Goal: Transaction & Acquisition: Subscribe to service/newsletter

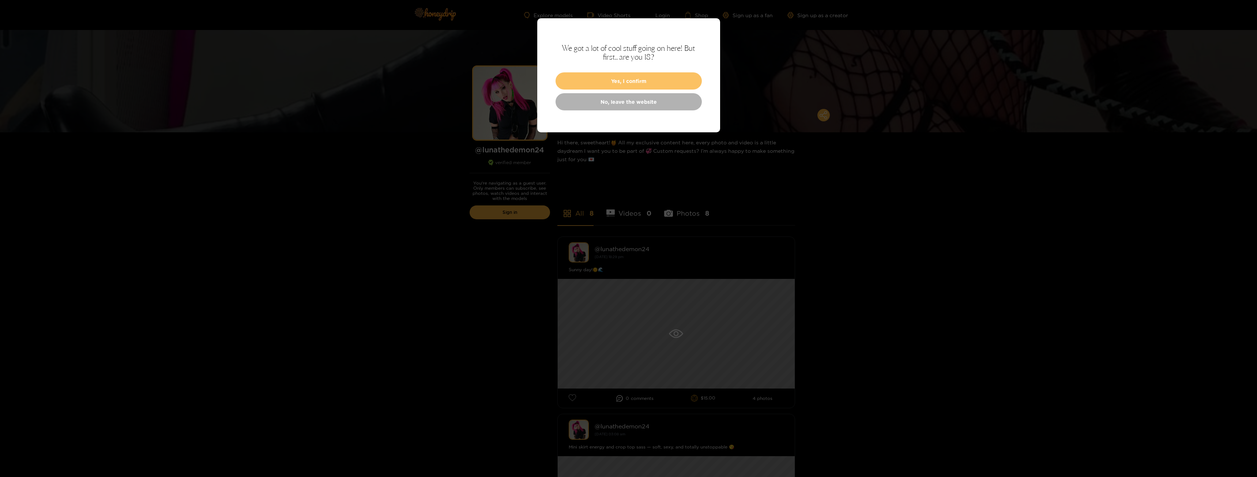
click at [653, 80] on button "Yes, I confirm" at bounding box center [628, 80] width 146 height 17
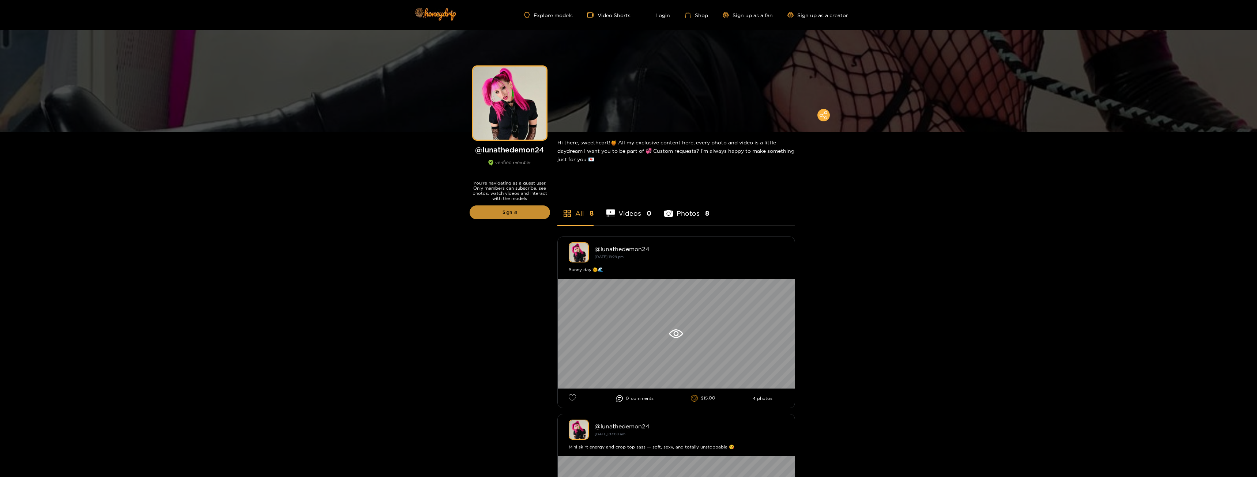
click at [518, 215] on link "Sign in" at bounding box center [509, 212] width 80 height 14
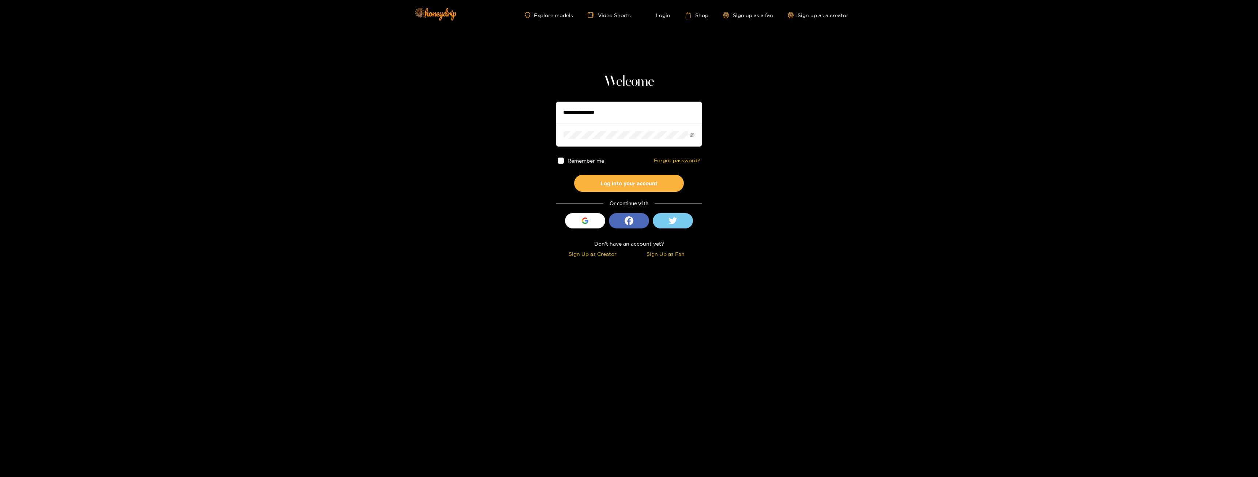
click at [579, 109] on input "text" at bounding box center [629, 113] width 146 height 22
type input "**********"
click at [588, 222] on div "button" at bounding box center [585, 221] width 14 height 14
click at [672, 256] on div "Sign Up as Fan" at bounding box center [665, 254] width 69 height 8
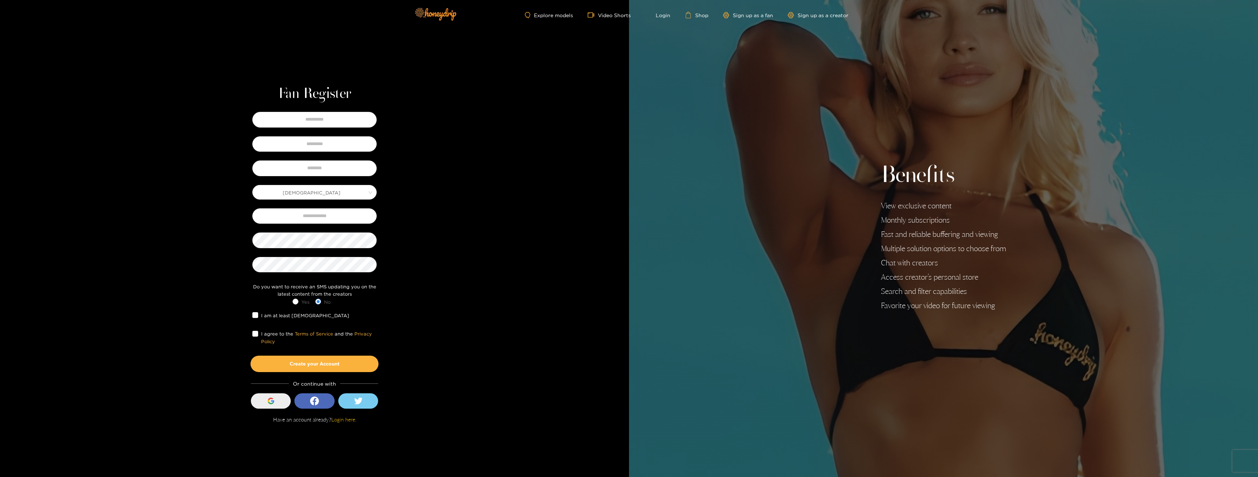
click at [264, 404] on div "button" at bounding box center [271, 401] width 14 height 14
click at [282, 403] on button "Sign in with Google" at bounding box center [271, 400] width 40 height 15
click at [346, 420] on link "Login here." at bounding box center [343, 419] width 25 height 6
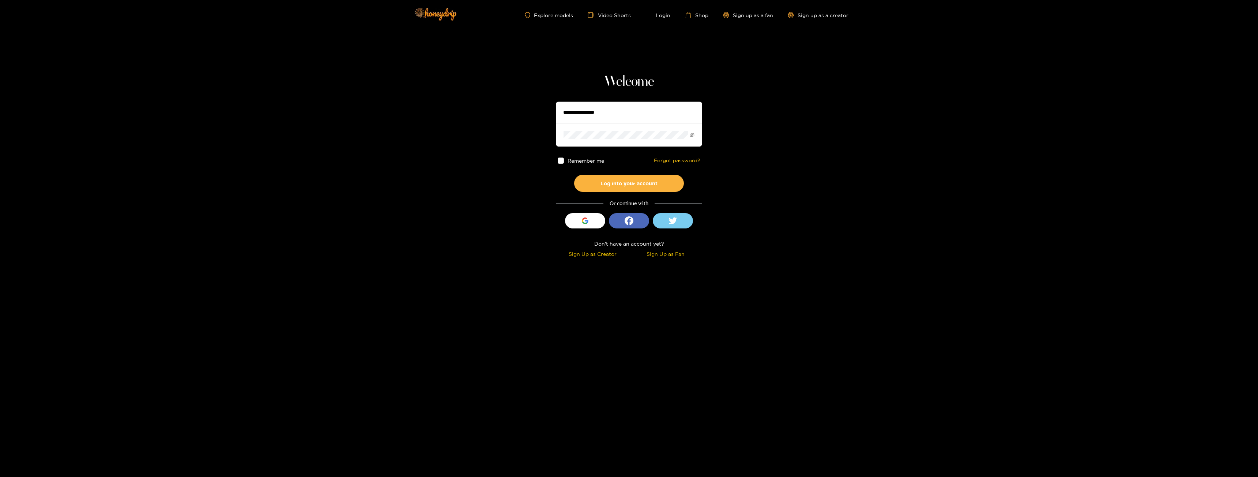
click at [579, 113] on input "text" at bounding box center [629, 113] width 146 height 22
click at [588, 101] on div "Welcome Remember me Forgot password? Log into your account Or continue with Sig…" at bounding box center [629, 166] width 146 height 187
click at [594, 108] on input "text" at bounding box center [629, 113] width 146 height 22
click at [595, 108] on input "text" at bounding box center [629, 113] width 146 height 22
type input "**********"
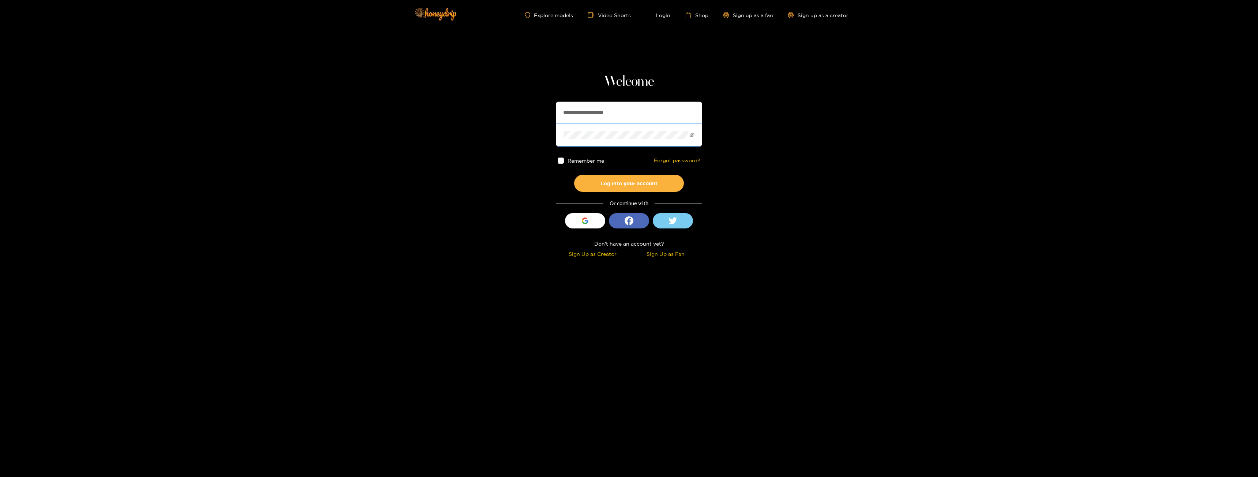
click at [574, 175] on button "Log into your account" at bounding box center [629, 183] width 110 height 17
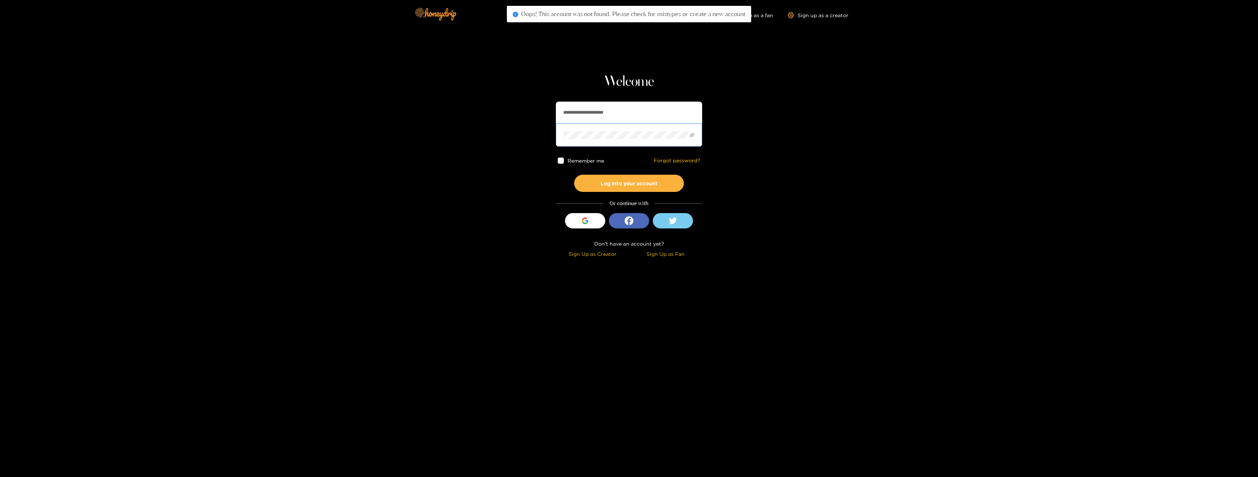
click at [667, 256] on div "Sign Up as Fan" at bounding box center [665, 254] width 69 height 8
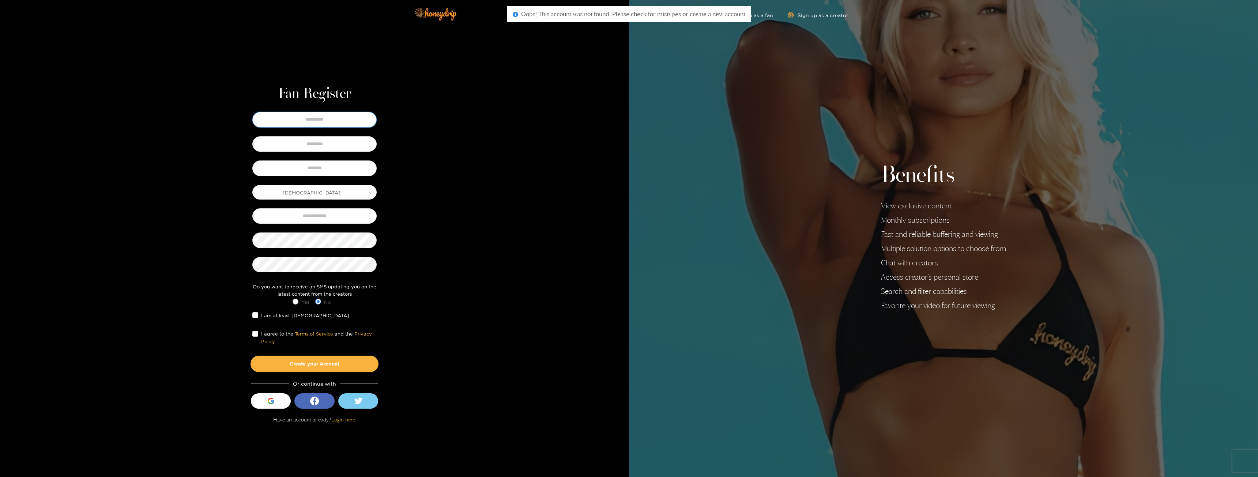
click at [329, 123] on input "text" at bounding box center [314, 119] width 124 height 15
drag, startPoint x: 463, startPoint y: 152, endPoint x: 428, endPoint y: 143, distance: 35.2
click at [463, 152] on div "Fan Register Male Do you want to receive an SMS updating you on the latest cont…" at bounding box center [314, 238] width 629 height 477
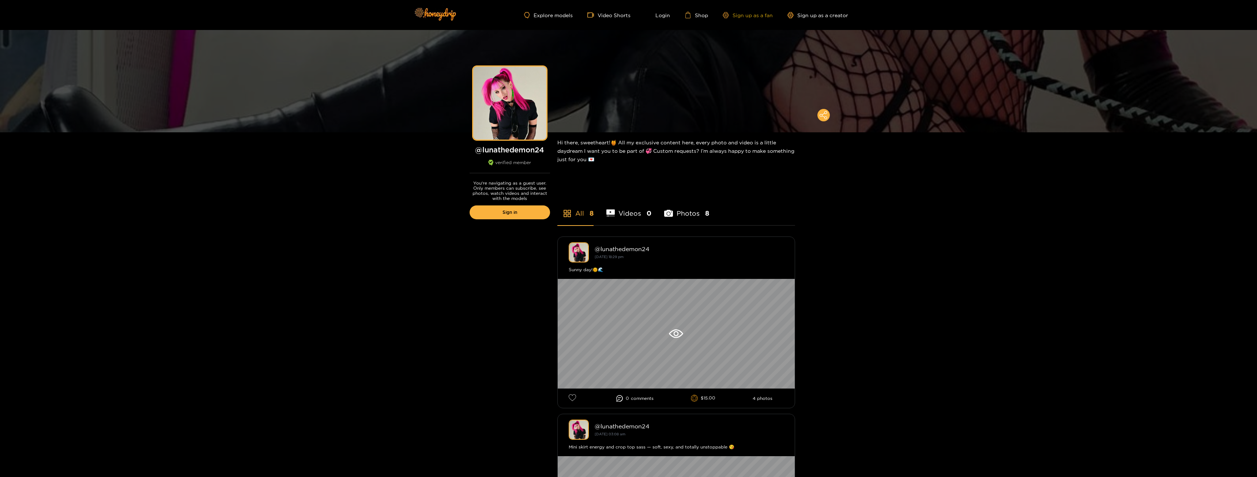
click at [742, 14] on link "Sign up as a fan" at bounding box center [747, 15] width 50 height 6
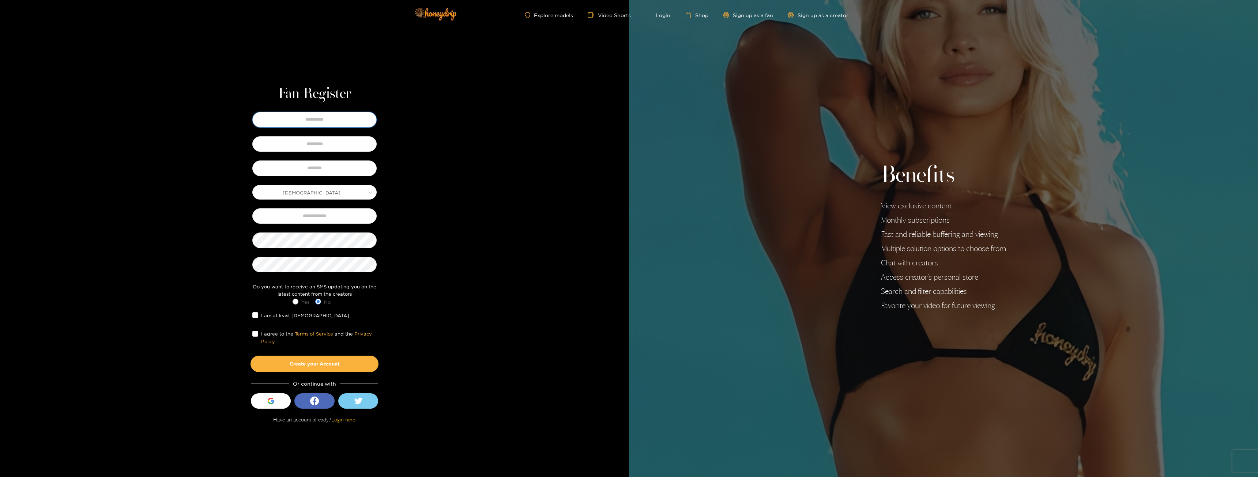
click at [306, 121] on input "text" at bounding box center [314, 119] width 124 height 15
type input "****"
type input "********"
click at [333, 165] on input "text" at bounding box center [314, 168] width 124 height 15
type input "****"
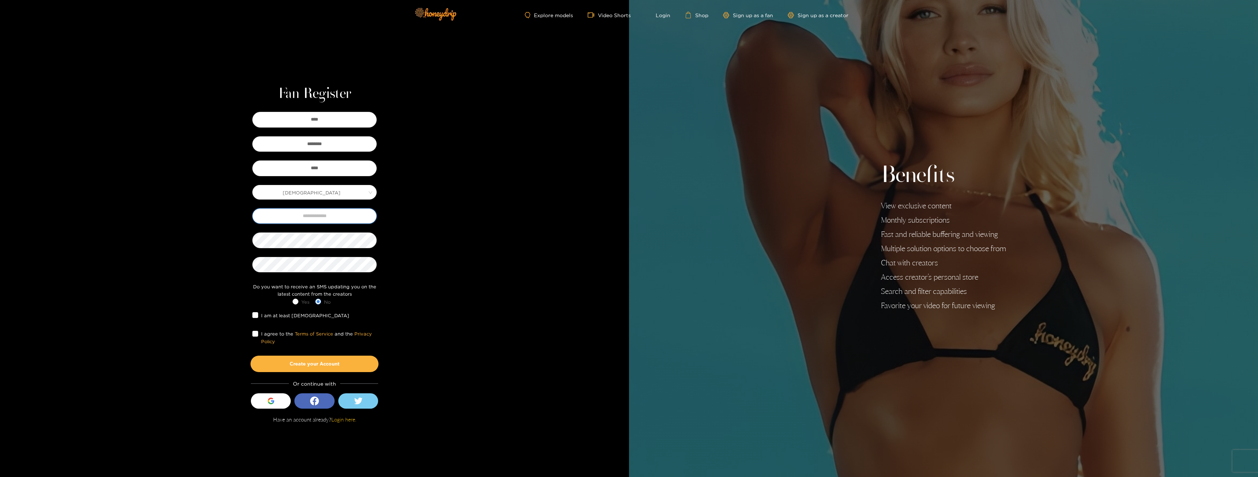
click at [335, 216] on input "text" at bounding box center [314, 215] width 124 height 15
type input "**********"
click at [311, 317] on span "I am at least 18 years old" at bounding box center [305, 315] width 94 height 7
drag, startPoint x: 248, startPoint y: 336, endPoint x: 252, endPoint y: 334, distance: 4.3
click at [248, 336] on div "**********" at bounding box center [314, 241] width 150 height 262
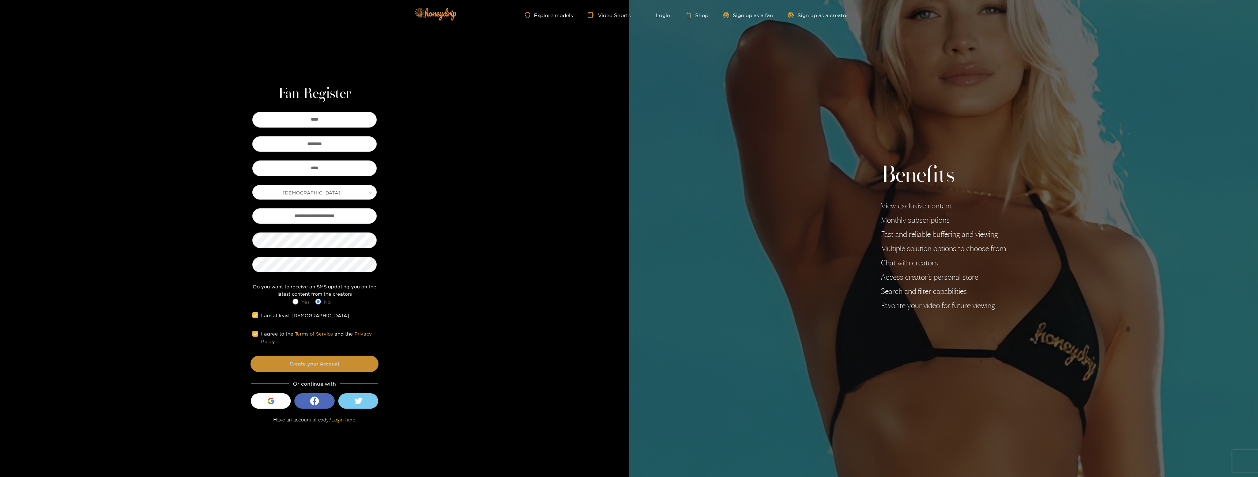
click at [327, 369] on button "Create your Account" at bounding box center [314, 364] width 128 height 16
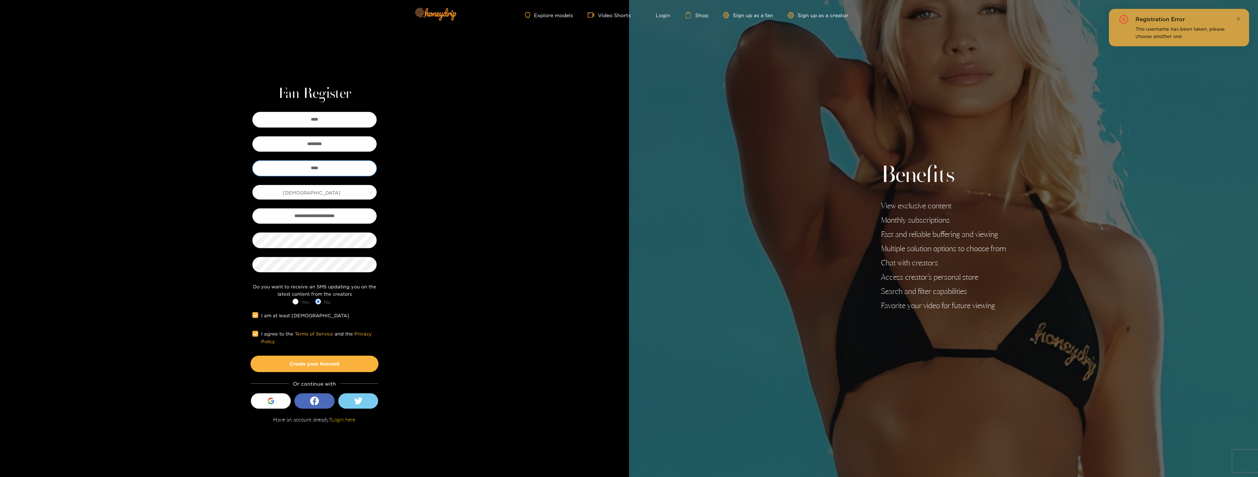
click at [333, 169] on input "****" at bounding box center [314, 168] width 124 height 15
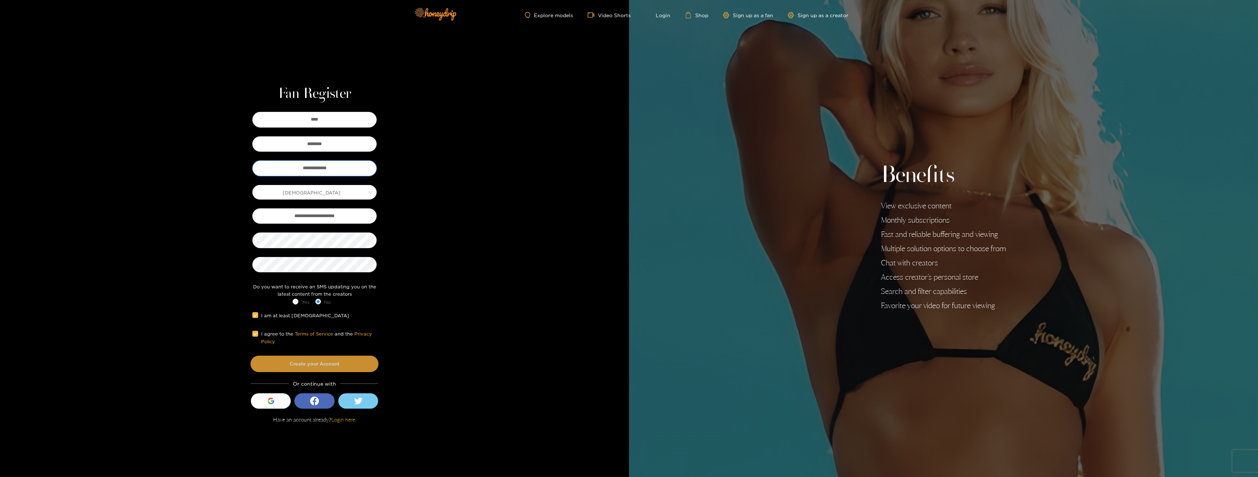
type input "**********"
click at [346, 362] on button "Create your Account" at bounding box center [314, 364] width 128 height 16
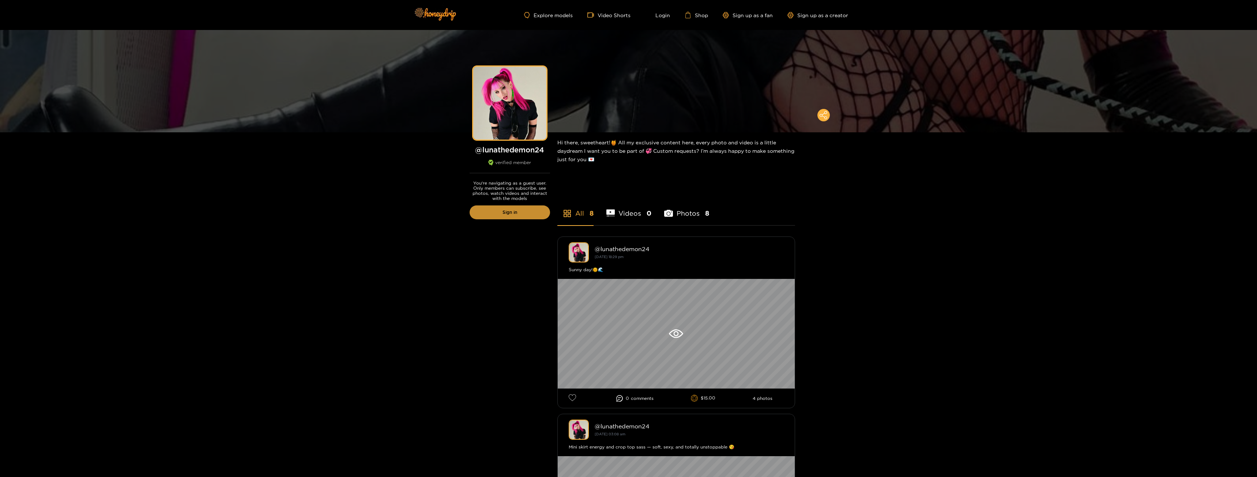
click at [518, 212] on link "Sign in" at bounding box center [509, 212] width 80 height 14
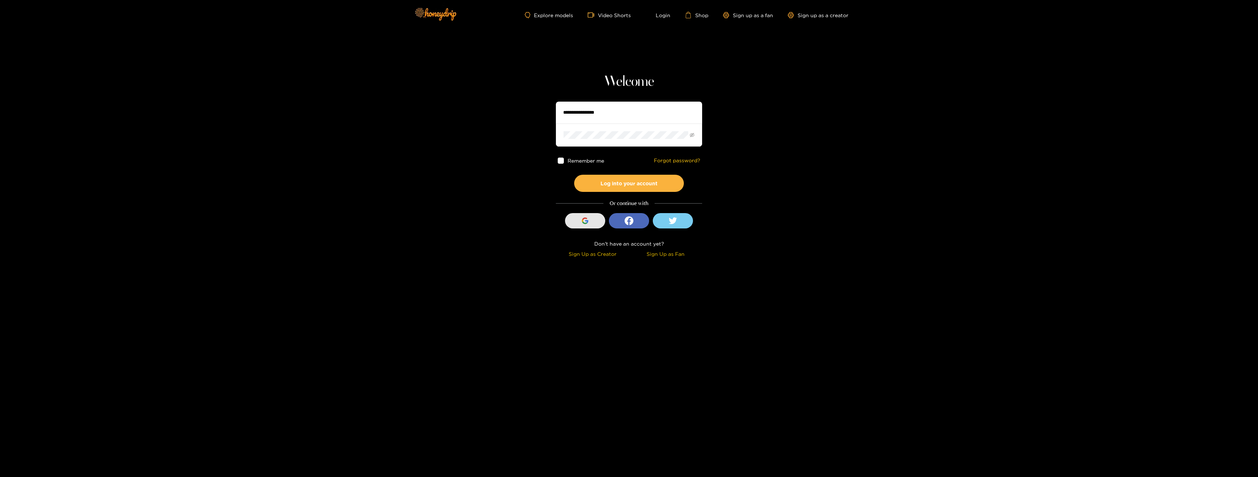
click at [576, 216] on button "Sign in with Google" at bounding box center [585, 220] width 40 height 15
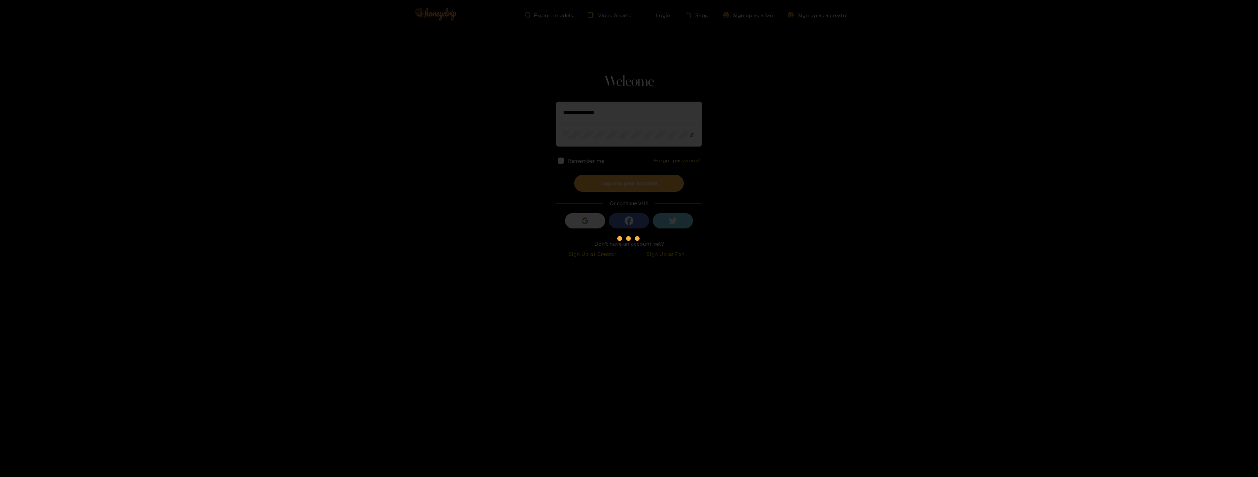
click at [795, 129] on div at bounding box center [629, 238] width 1258 height 477
click at [638, 195] on div at bounding box center [629, 238] width 1258 height 477
click at [624, 239] on div at bounding box center [621, 238] width 5 height 5
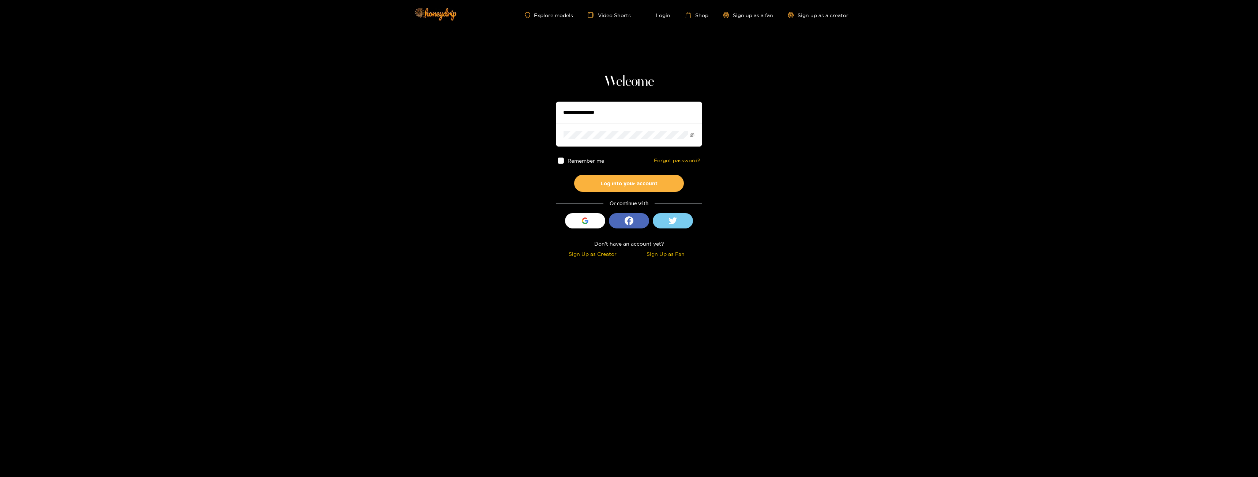
click at [625, 116] on input "text" at bounding box center [629, 113] width 146 height 22
click at [584, 109] on input "text" at bounding box center [629, 113] width 146 height 22
click at [574, 175] on button "Log into your account" at bounding box center [629, 183] width 110 height 17
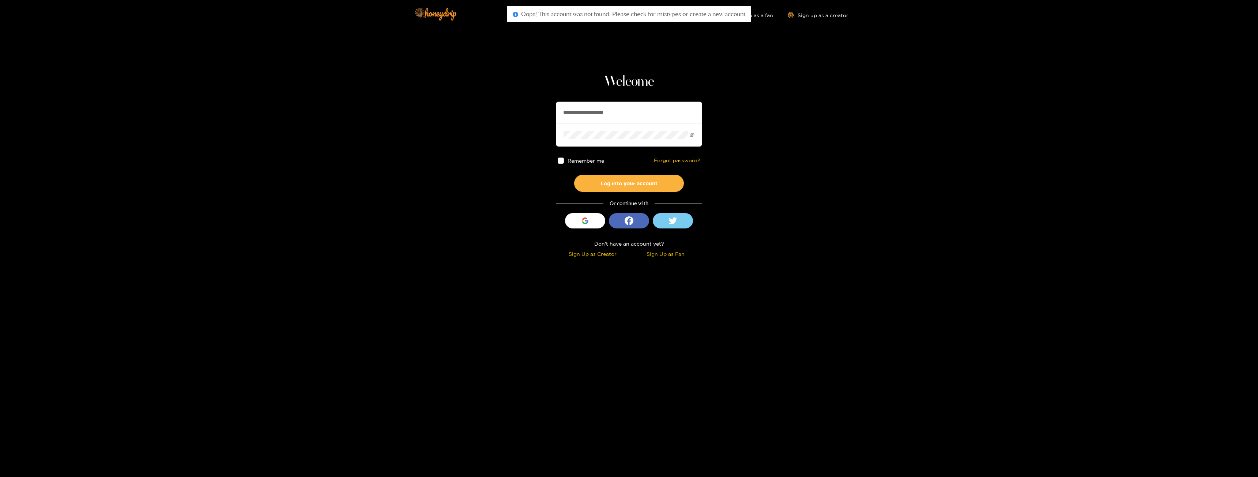
drag, startPoint x: 644, startPoint y: 114, endPoint x: 539, endPoint y: 119, distance: 105.0
click at [539, 119] on section "**********" at bounding box center [629, 130] width 1258 height 260
type input "**********"
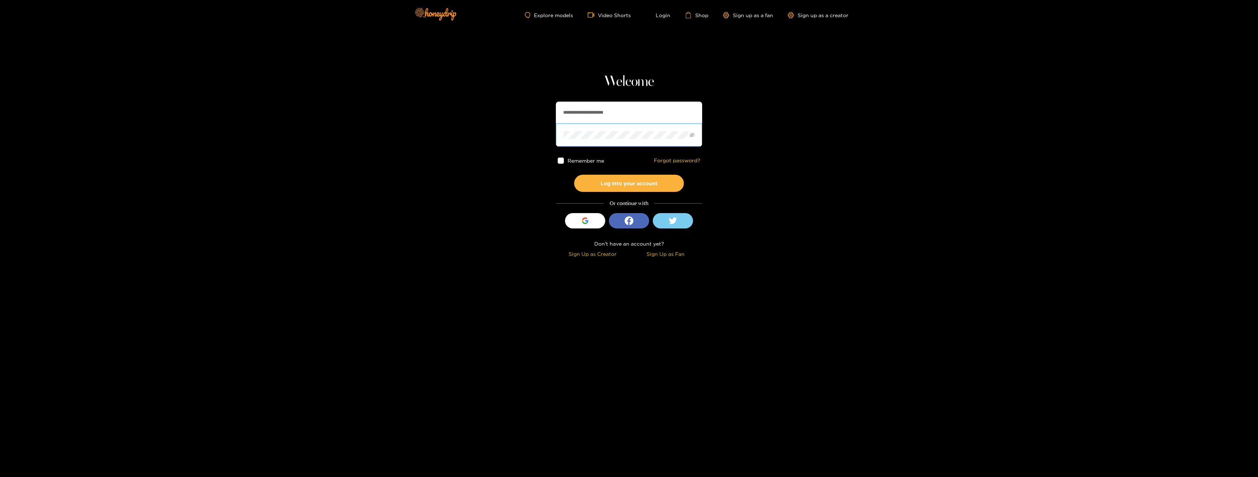
click at [574, 175] on button "Log into your account" at bounding box center [629, 183] width 110 height 17
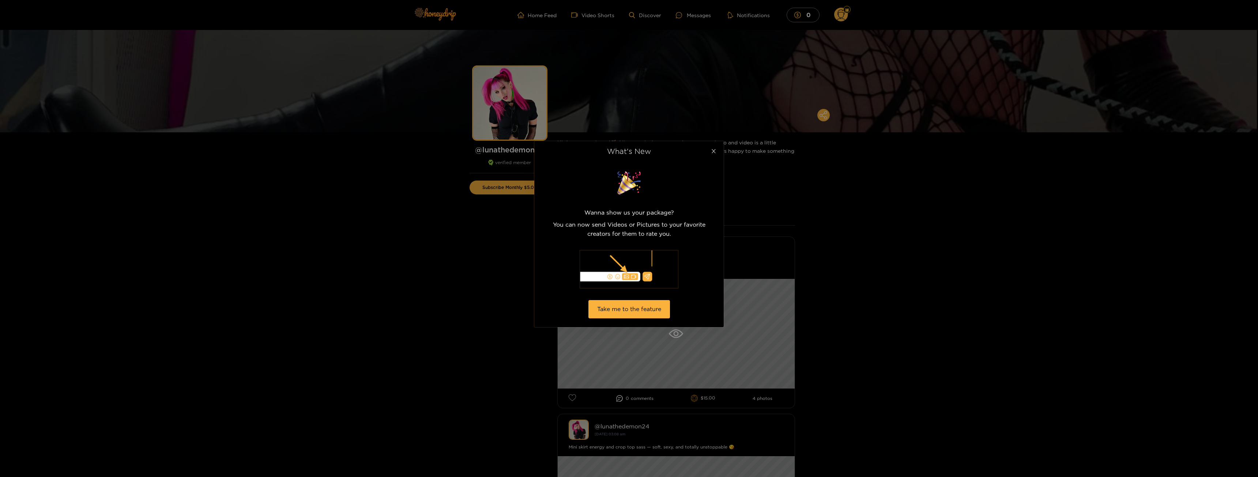
click at [716, 150] on icon "close" at bounding box center [713, 150] width 5 height 5
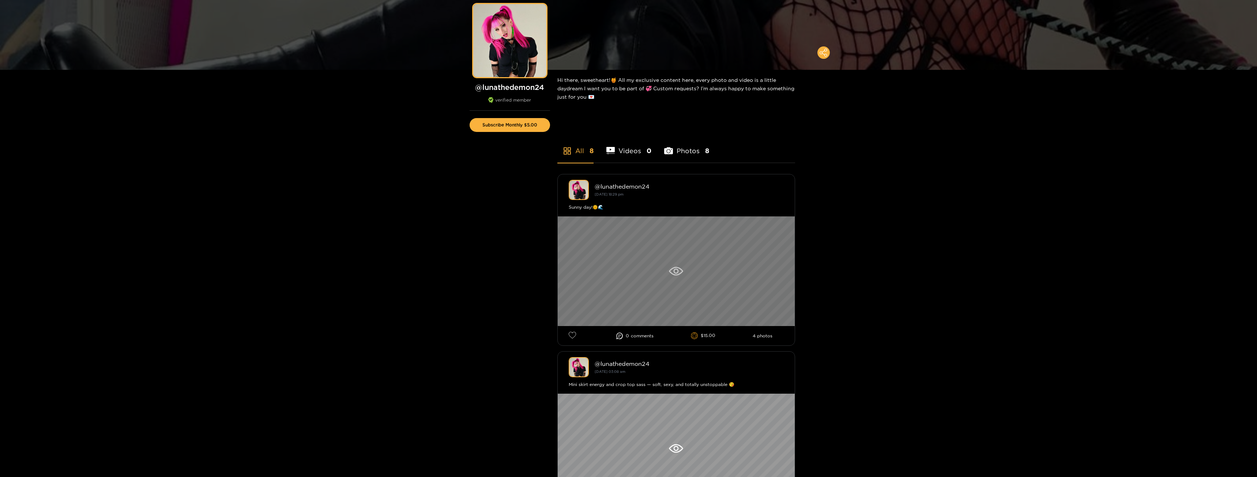
scroll to position [62, 0]
click at [671, 272] on icon at bounding box center [676, 271] width 14 height 9
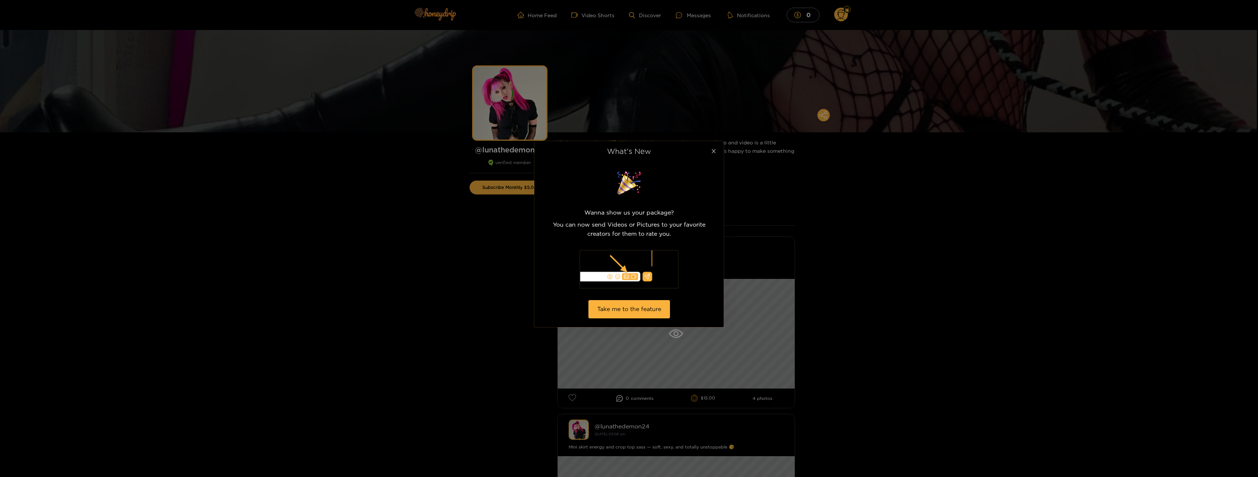
click at [713, 150] on icon "close" at bounding box center [713, 150] width 5 height 5
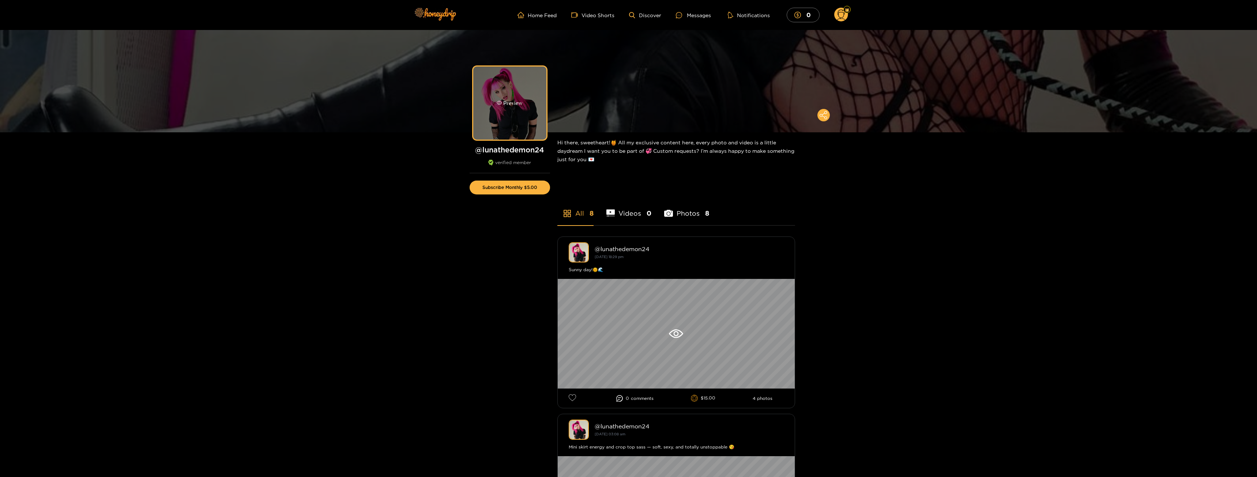
click at [510, 118] on div "Preview" at bounding box center [509, 103] width 73 height 73
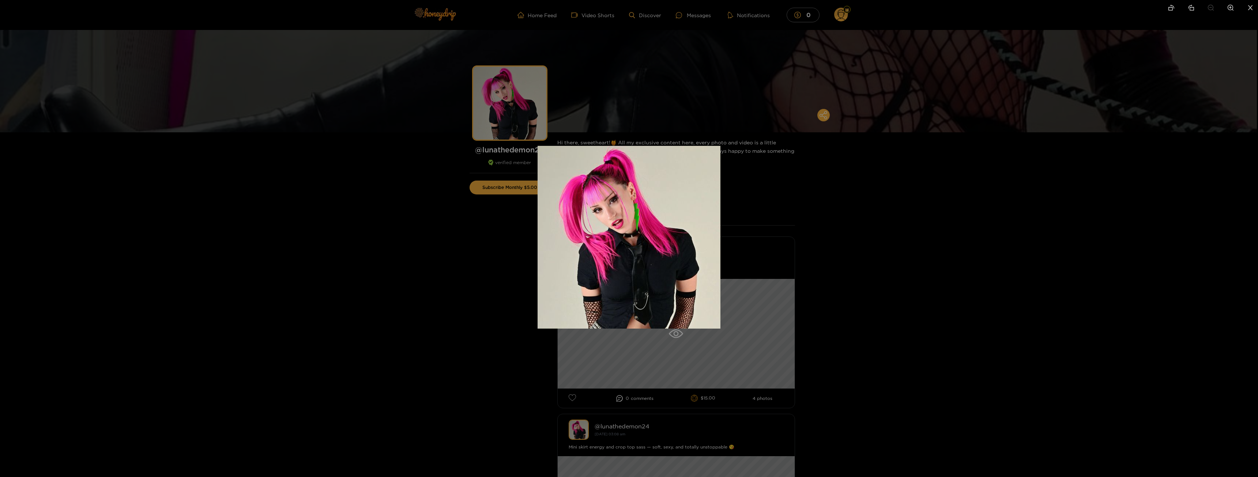
click at [669, 239] on img at bounding box center [628, 237] width 183 height 183
click at [659, 245] on img at bounding box center [628, 237] width 183 height 183
click at [824, 200] on div at bounding box center [629, 238] width 1258 height 477
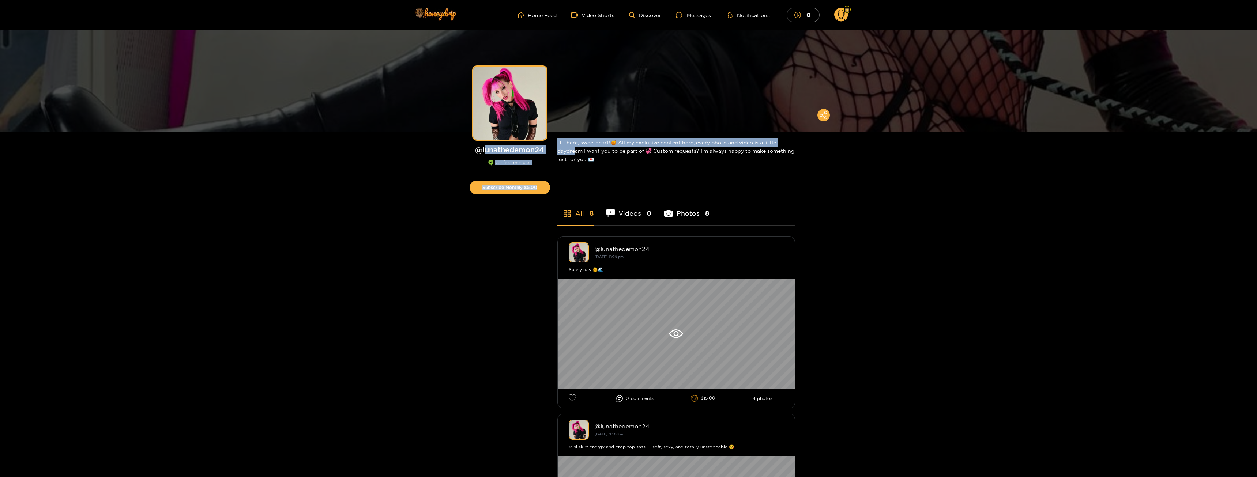
drag, startPoint x: 484, startPoint y: 150, endPoint x: 574, endPoint y: 152, distance: 90.0
click at [501, 154] on h1 "@ lunathedemon24" at bounding box center [509, 149] width 80 height 9
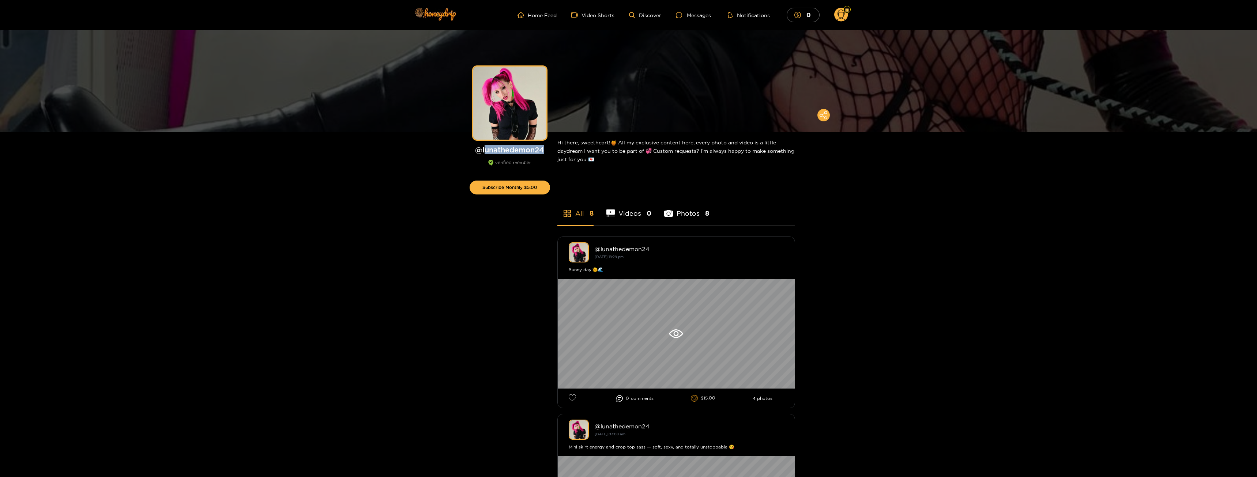
drag, startPoint x: 483, startPoint y: 151, endPoint x: 549, endPoint y: 152, distance: 65.8
click at [549, 152] on h1 "@ lunathedemon24" at bounding box center [509, 149] width 80 height 9
click at [515, 155] on div "@ lunathedemon24 verified member" at bounding box center [509, 159] width 80 height 28
drag, startPoint x: 481, startPoint y: 152, endPoint x: 543, endPoint y: 152, distance: 61.8
click at [543, 152] on h1 "@ lunathedemon24" at bounding box center [509, 149] width 80 height 9
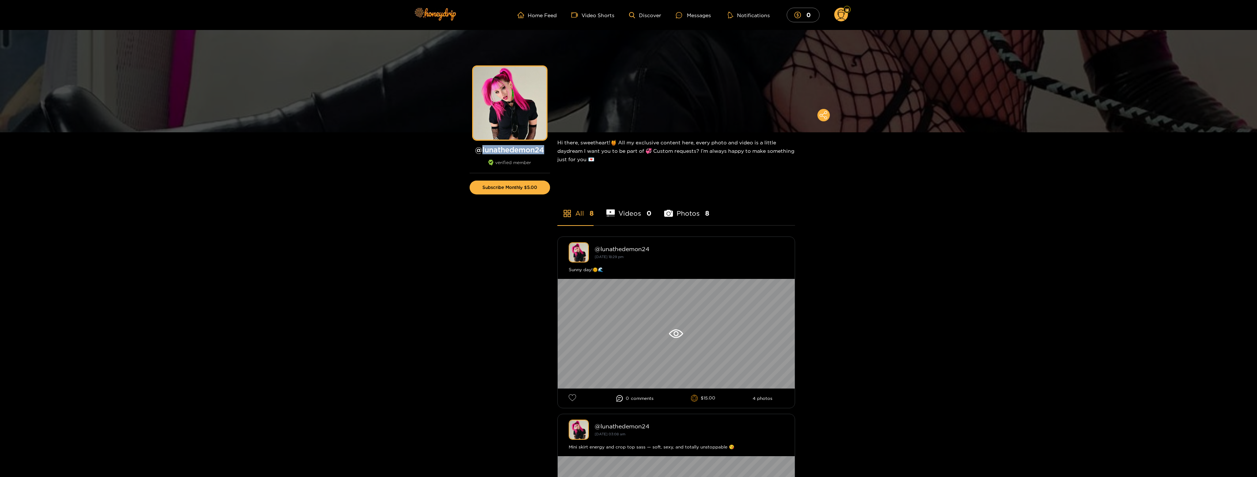
copy h1 "lunathedemon24"
click at [501, 88] on div "Preview" at bounding box center [509, 103] width 73 height 73
